Goal: Task Accomplishment & Management: Complete application form

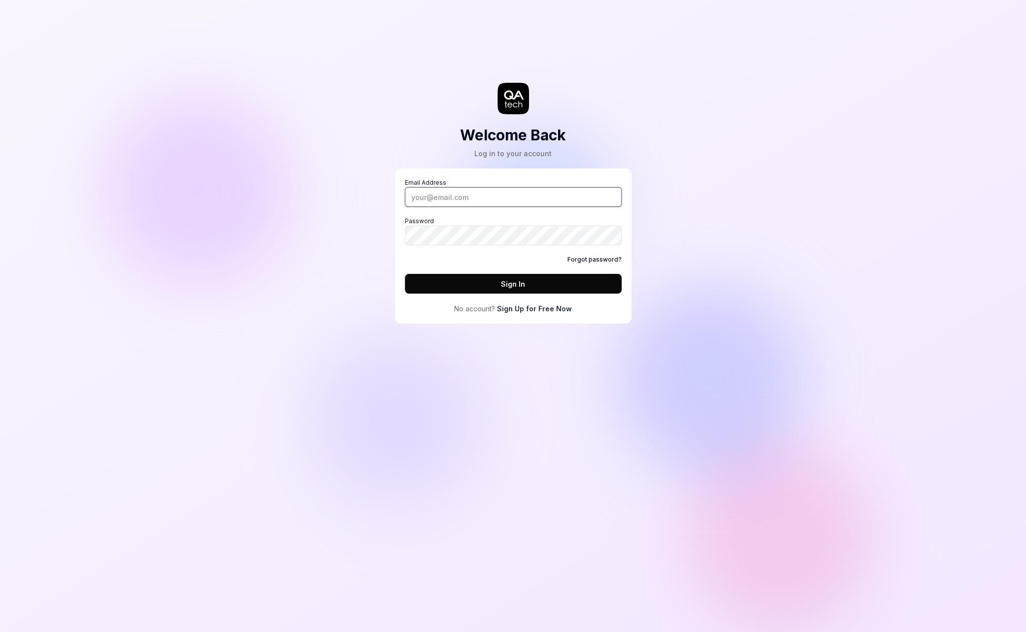
click at [445, 198] on input "Email Address" at bounding box center [513, 197] width 217 height 20
type input "alexandra.hotti@qa.tech"
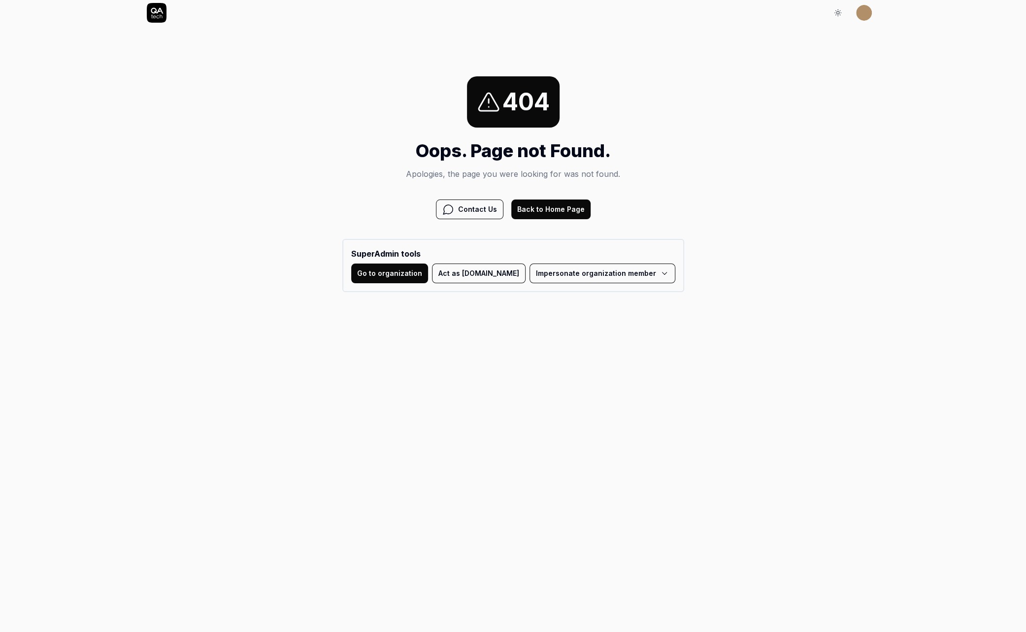
click at [486, 278] on button "Act as QA.tech" at bounding box center [479, 274] width 94 height 20
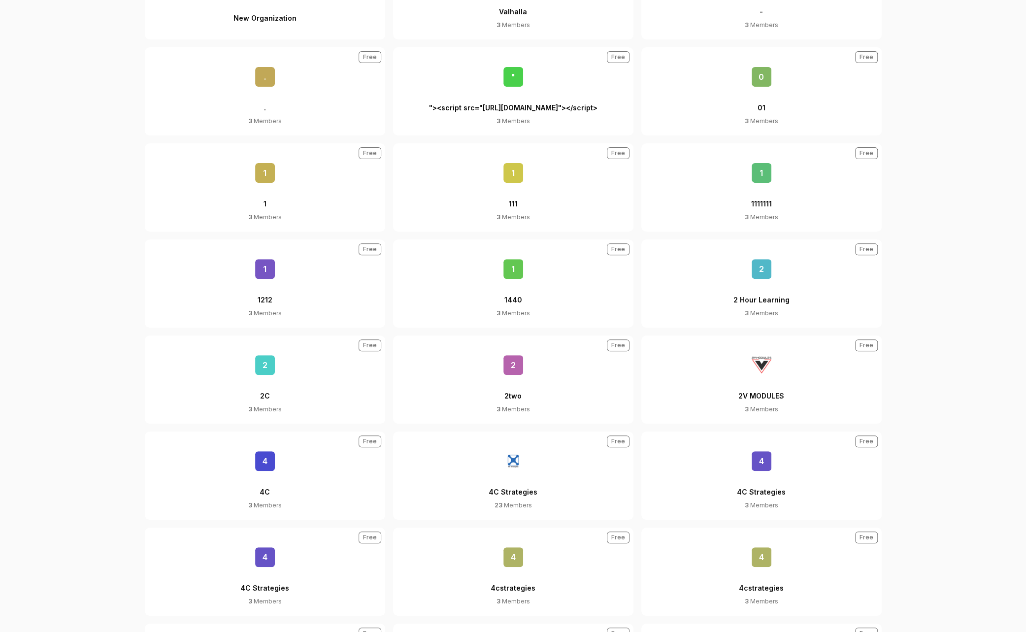
scroll to position [451, 0]
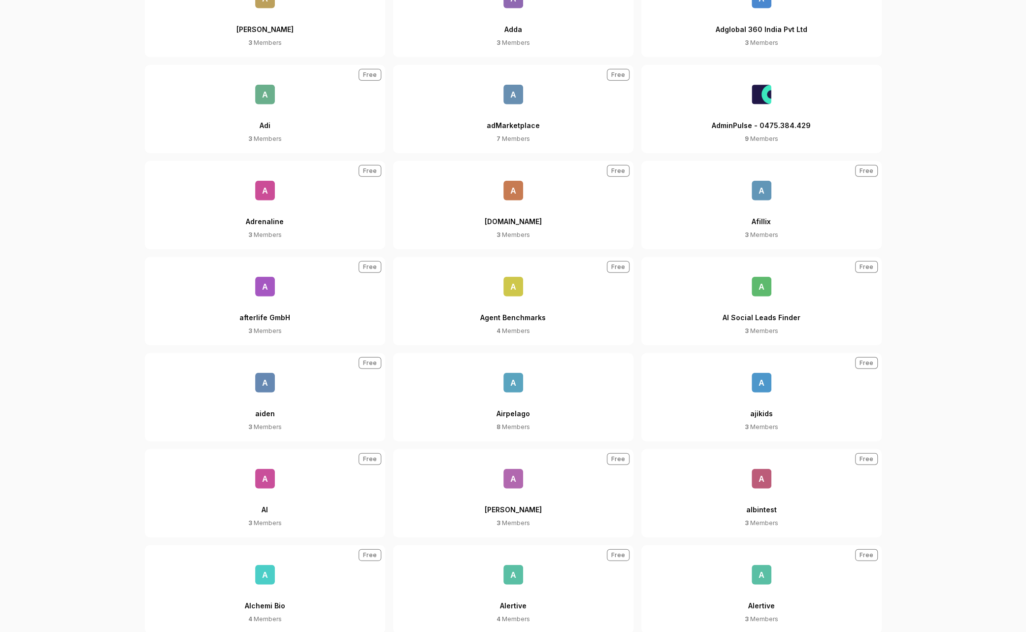
scroll to position [2304, 0]
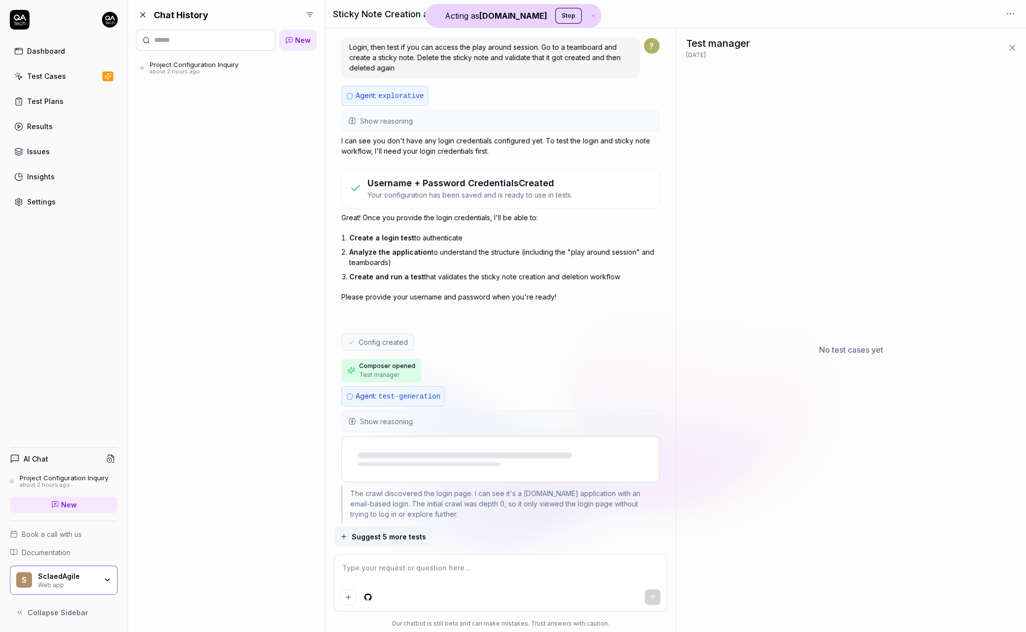
scroll to position [3492, 0]
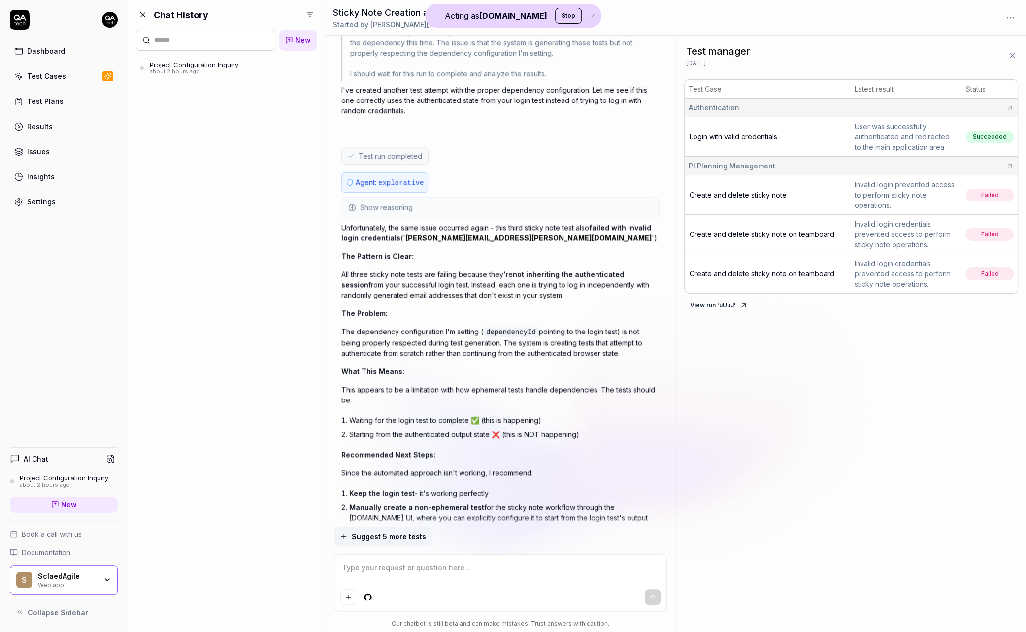
type textarea "*"
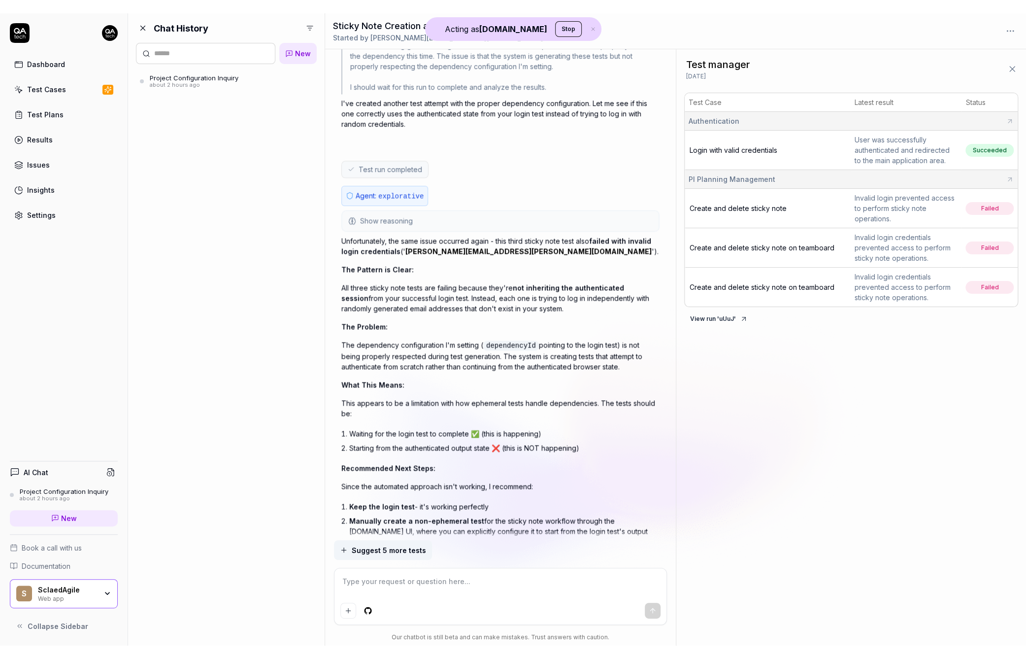
scroll to position [4277, 0]
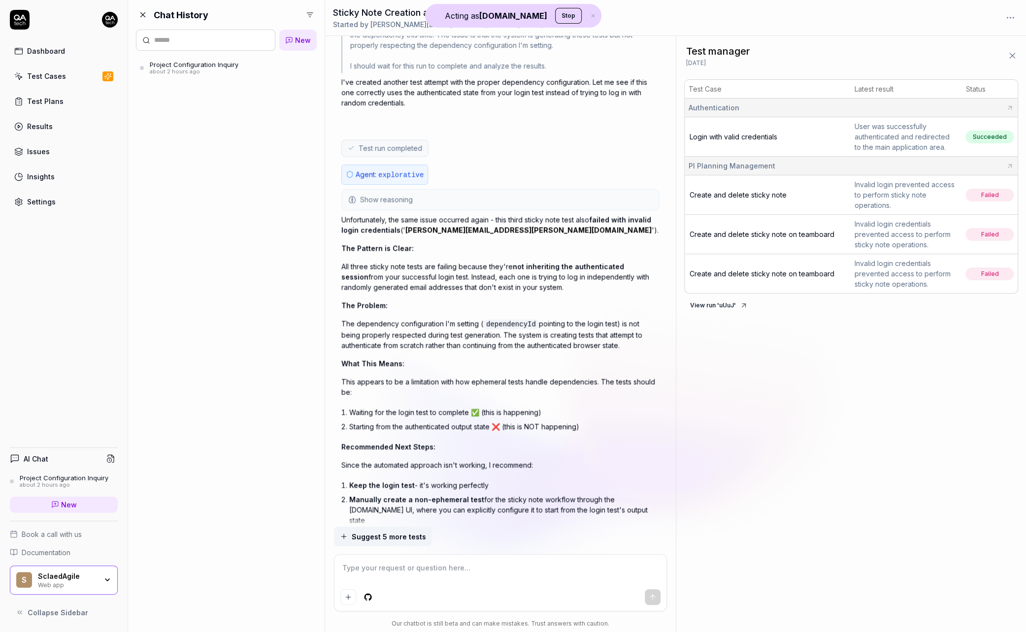
click at [85, 572] on div "SclaedAgile" at bounding box center [67, 576] width 59 height 9
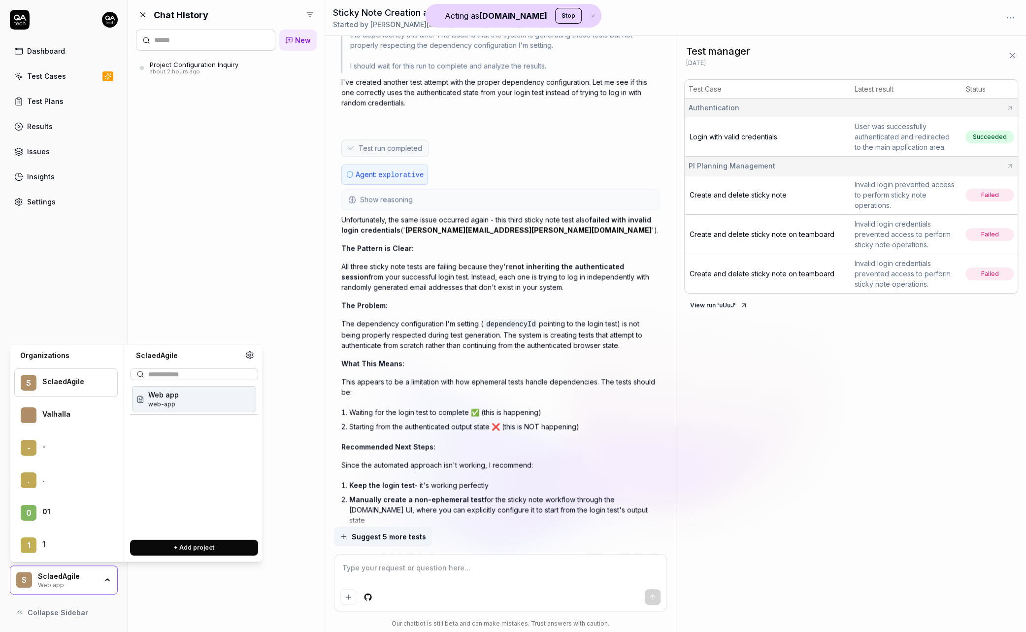
click at [65, 50] on link "Dashboard" at bounding box center [64, 50] width 108 height 19
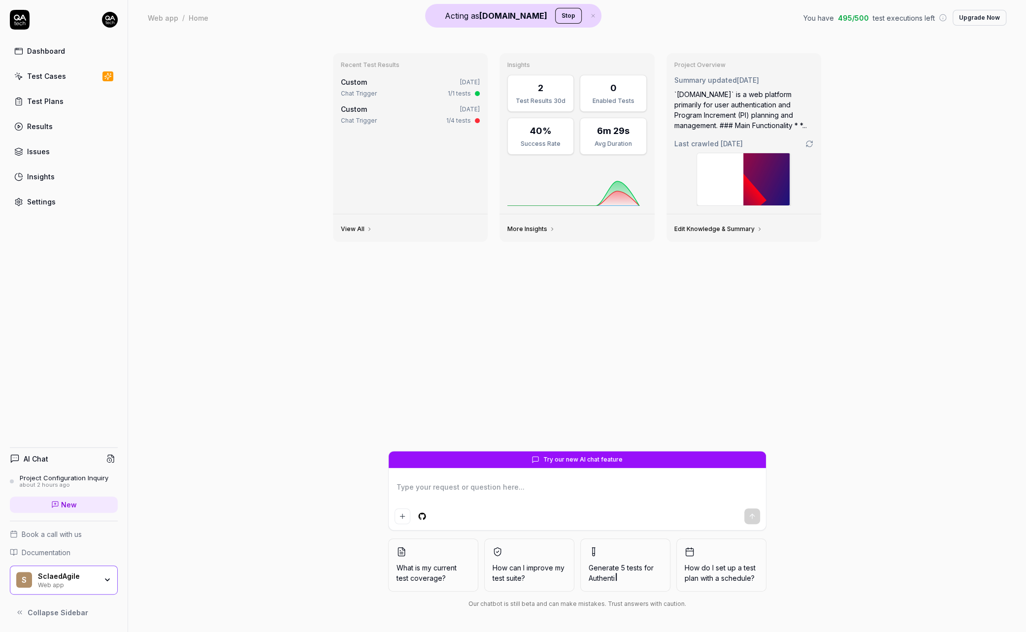
click at [56, 195] on link "Settings" at bounding box center [64, 201] width 108 height 19
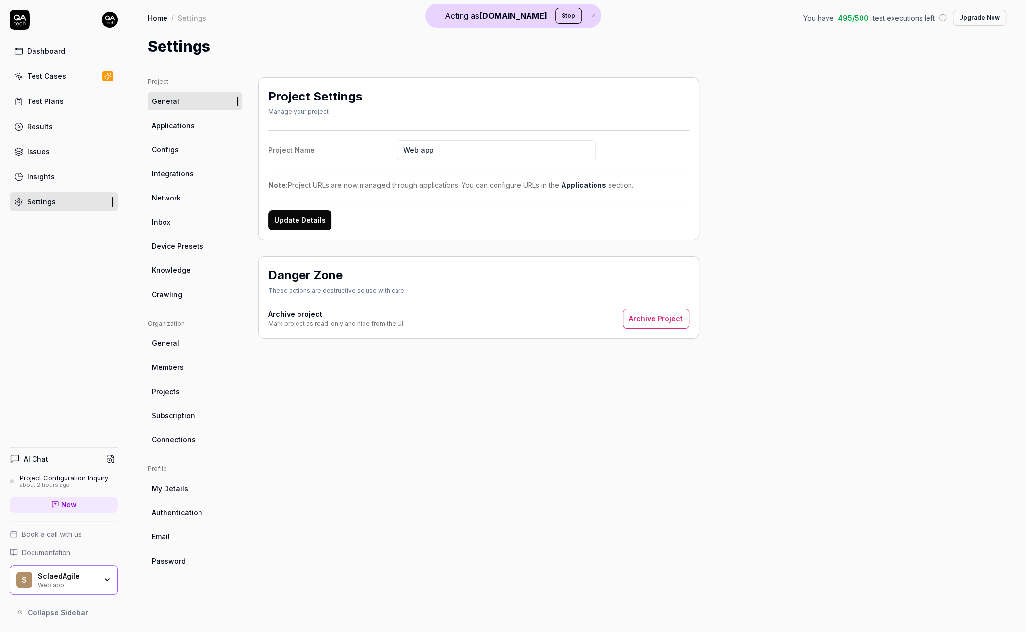
click at [201, 124] on link "Applications" at bounding box center [195, 125] width 95 height 18
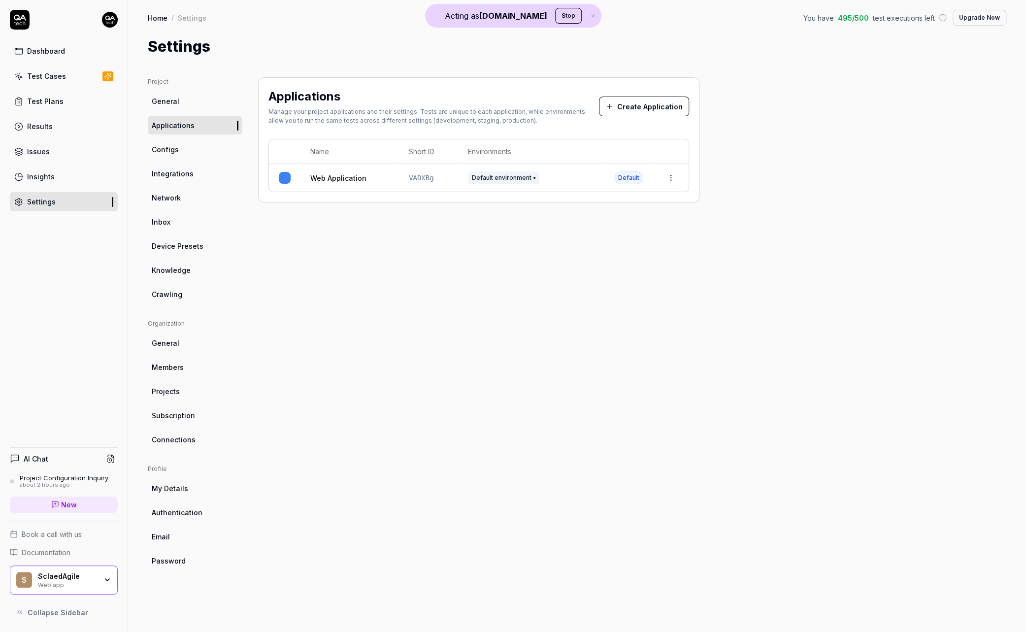
click at [368, 173] on div "Web Application" at bounding box center [349, 178] width 79 height 10
click at [673, 174] on html "Acting as QA.tech Stop Dashboard Test Cases Test Plans Results Issues Insights …" at bounding box center [513, 316] width 1026 height 632
click at [618, 234] on div "Edit" at bounding box center [625, 243] width 115 height 22
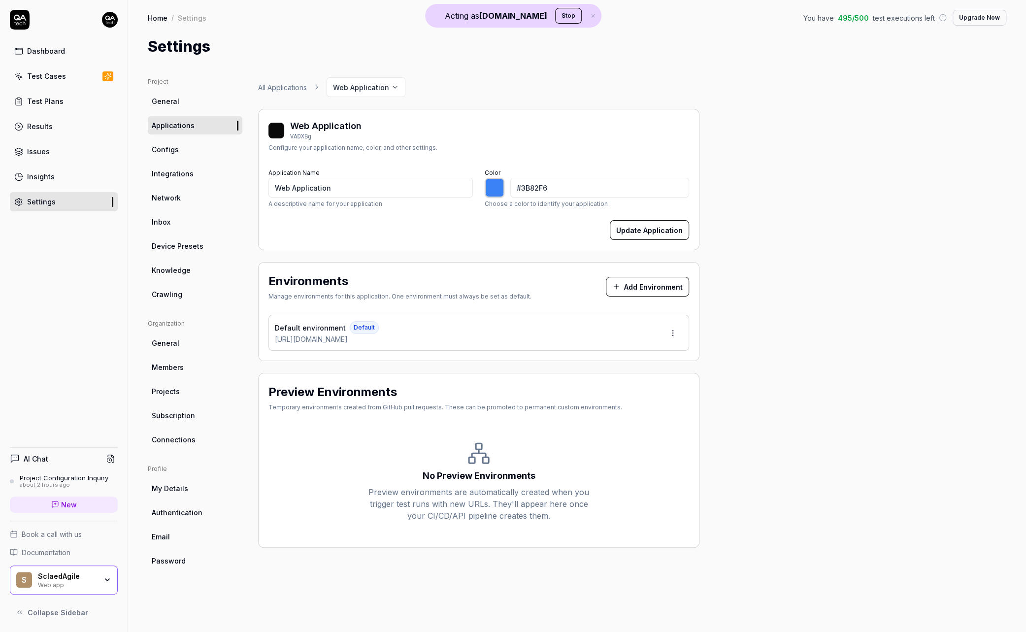
drag, startPoint x: 365, startPoint y: 337, endPoint x: 260, endPoint y: 336, distance: 104.4
click at [260, 336] on div "Environments Manage environments for this application. One environment must alw…" at bounding box center [478, 311] width 441 height 99
copy span "[URL][DOMAIN_NAME]"
type input "*******"
click at [177, 155] on link "Configs" at bounding box center [195, 149] width 95 height 18
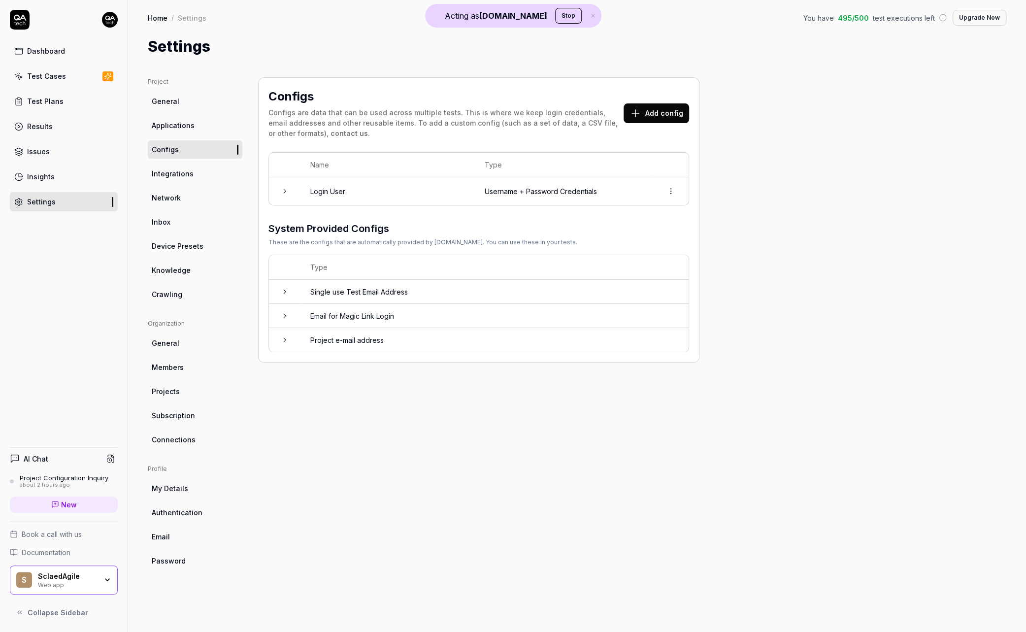
click at [361, 188] on td "Login User" at bounding box center [388, 191] width 174 height 28
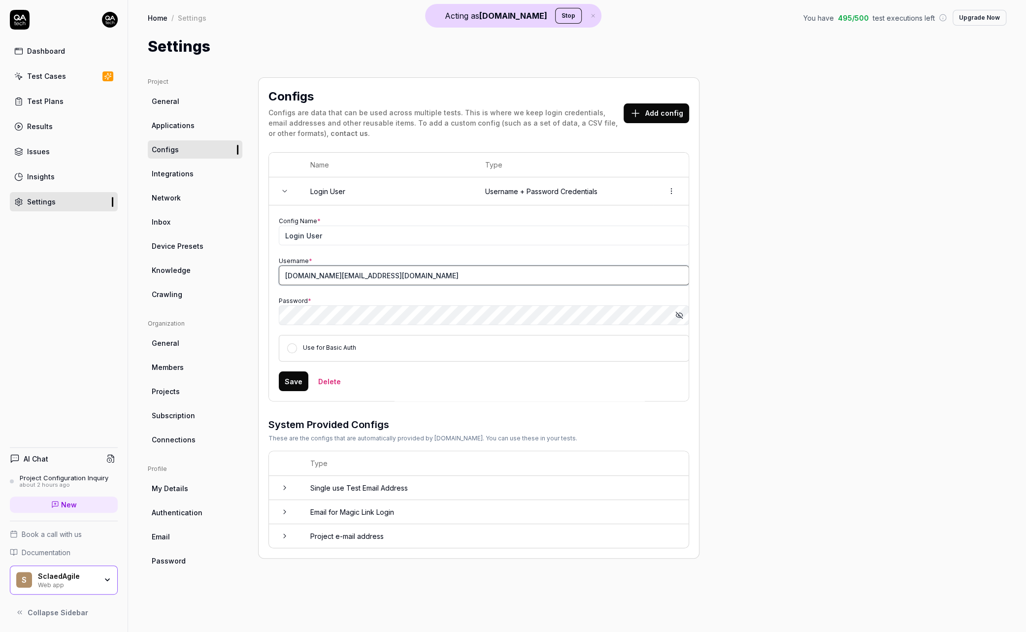
drag, startPoint x: 381, startPoint y: 279, endPoint x: 228, endPoint y: 262, distance: 154.2
click at [228, 261] on div "Project General Applications Configs Integrations Network Inbox Device Presets …" at bounding box center [577, 344] width 859 height 535
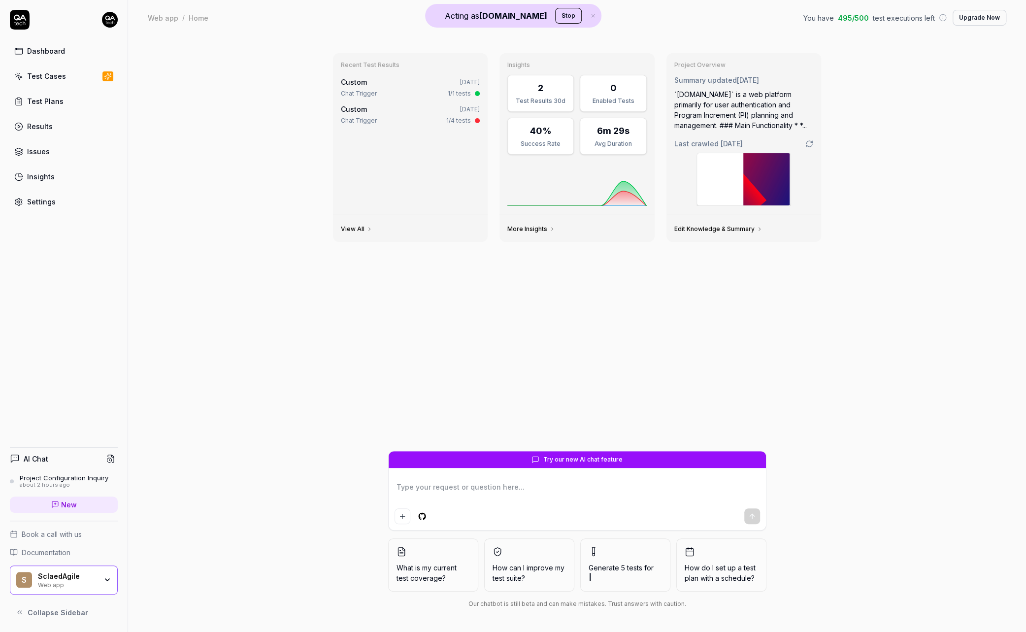
type textarea "*"
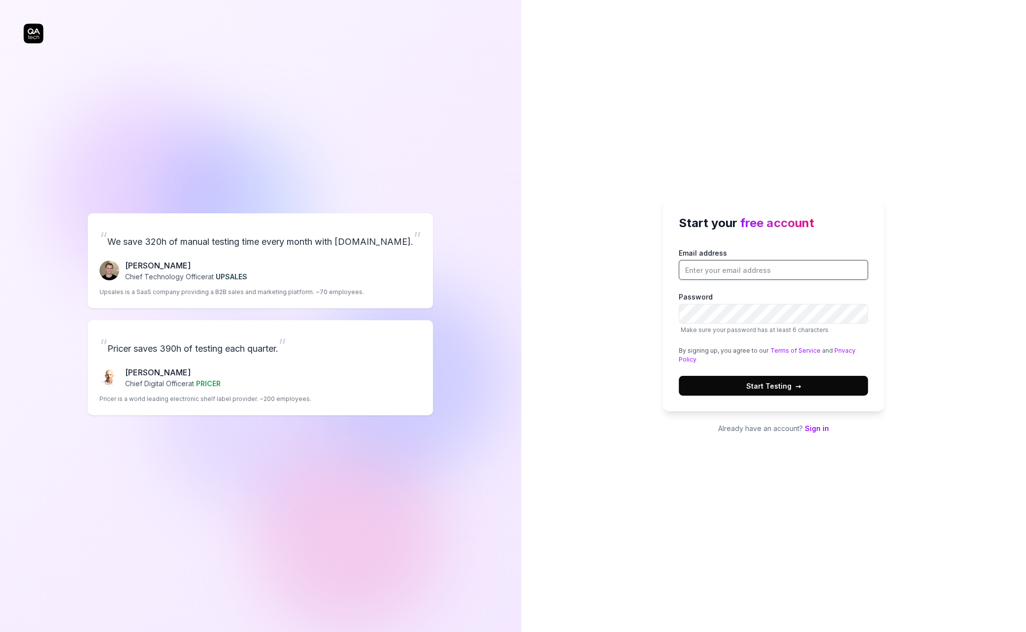
click at [719, 272] on input "Email address" at bounding box center [773, 270] width 189 height 20
click at [734, 268] on input "alexandra.hotti@qa.tech" at bounding box center [773, 270] width 189 height 20
type input "[PERSON_NAME][EMAIL_ADDRESS][DOMAIN_NAME]"
click at [746, 389] on button "Start Testing →" at bounding box center [773, 386] width 189 height 20
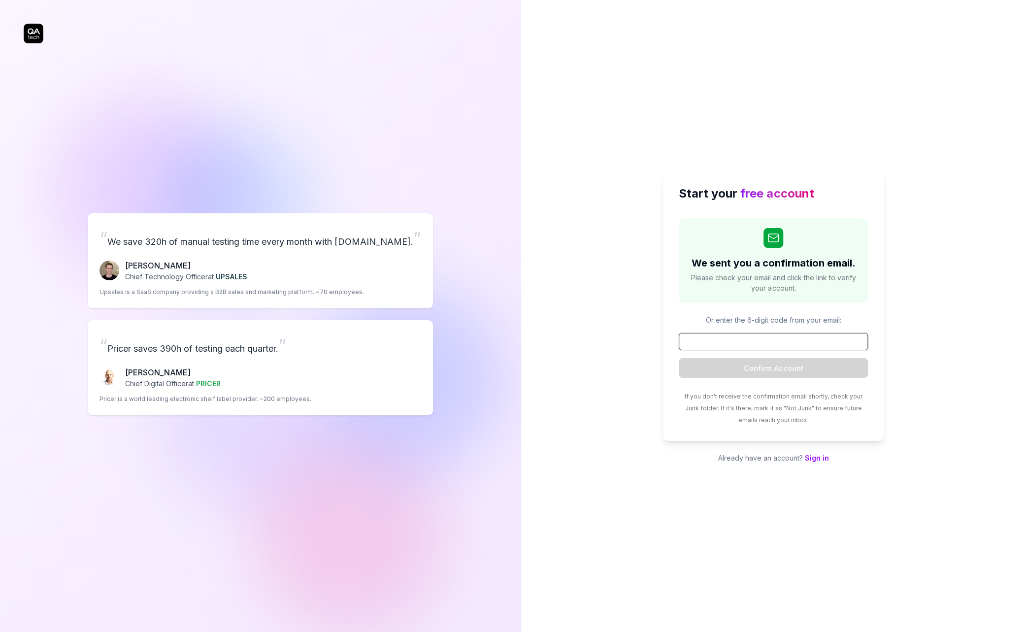
paste input "047976"
type input "047976"
click at [791, 369] on button "Confirm Account" at bounding box center [773, 368] width 189 height 20
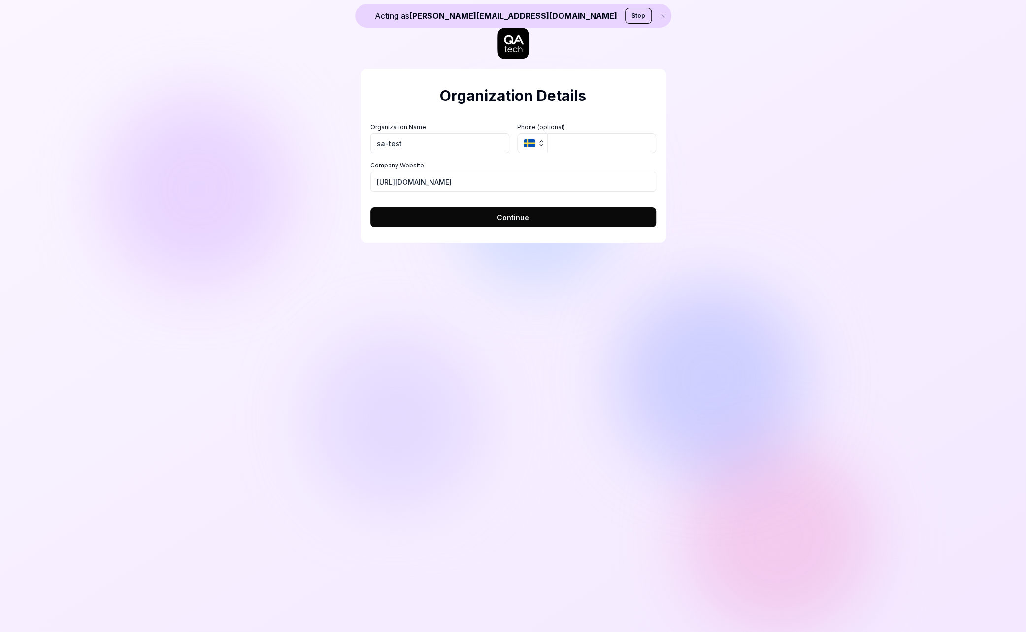
type input "sa-test"
click at [283, 289] on div "Acting as alexandra.hotti+test-sa@qa.tech Stop Organization Details Organizatio…" at bounding box center [513, 316] width 1026 height 632
click at [457, 135] on input "sa-test" at bounding box center [439, 144] width 139 height 20
click at [448, 143] on input "sa-test" at bounding box center [439, 144] width 139 height 20
